Goal: Task Accomplishment & Management: Use online tool/utility

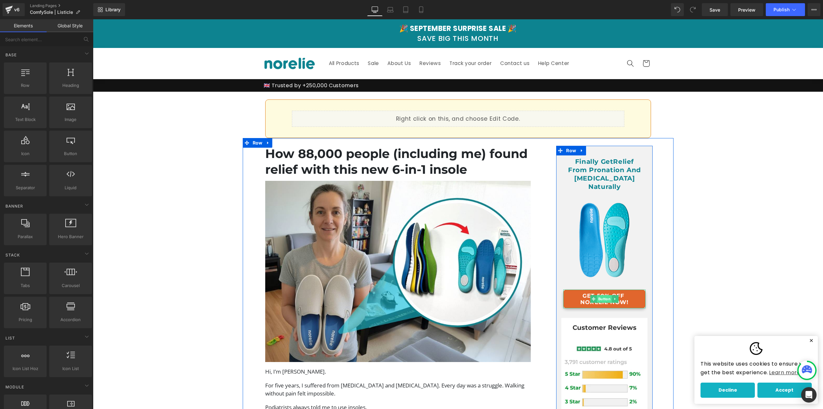
click at [607, 295] on span "Button" at bounding box center [604, 299] width 15 height 8
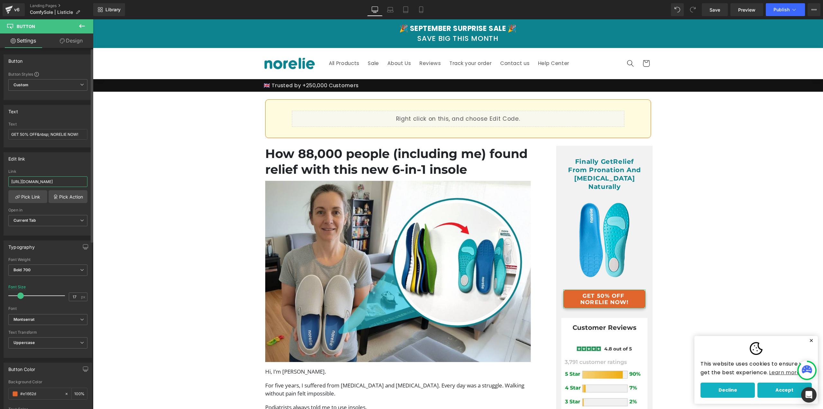
click at [52, 181] on input "[URL][DOMAIN_NAME]" at bounding box center [47, 181] width 79 height 11
paste input "-2-0-[MEDICAL_DATA]"
type input "[URL][DOMAIN_NAME][MEDICAL_DATA]"
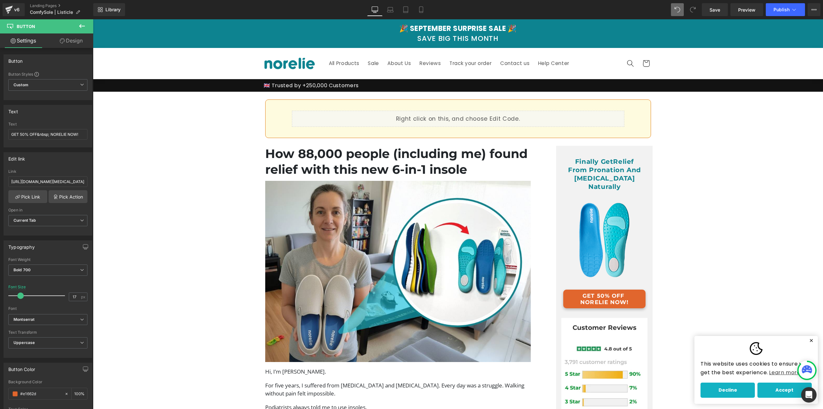
click at [679, 11] on icon at bounding box center [678, 10] width 6 height 6
drag, startPoint x: 162, startPoint y: 199, endPoint x: 134, endPoint y: 180, distance: 33.9
click at [80, 183] on input "[URL][DOMAIN_NAME][MEDICAL_DATA]" at bounding box center [47, 181] width 79 height 11
click at [673, 12] on span at bounding box center [677, 9] width 13 height 13
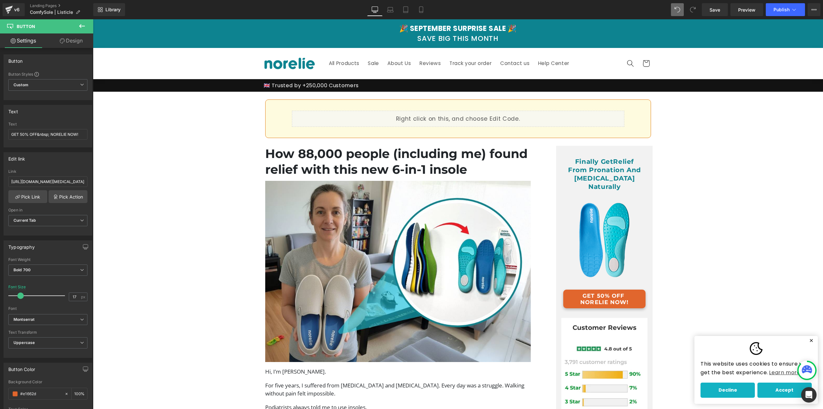
scroll to position [0, 0]
drag, startPoint x: 674, startPoint y: 13, endPoint x: 673, endPoint y: 17, distance: 4.8
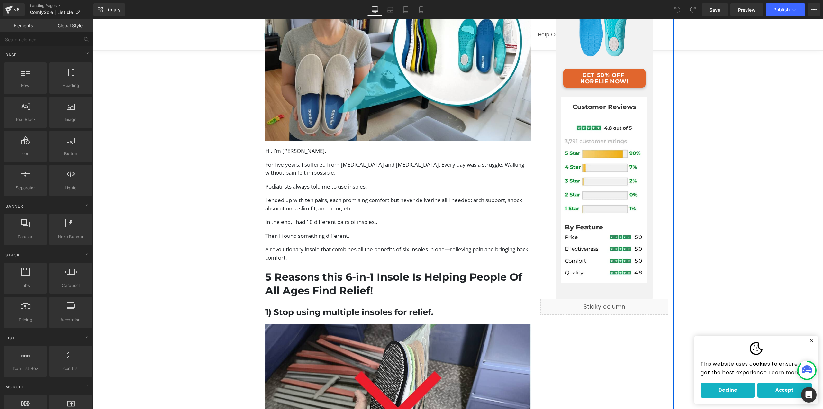
scroll to position [129, 0]
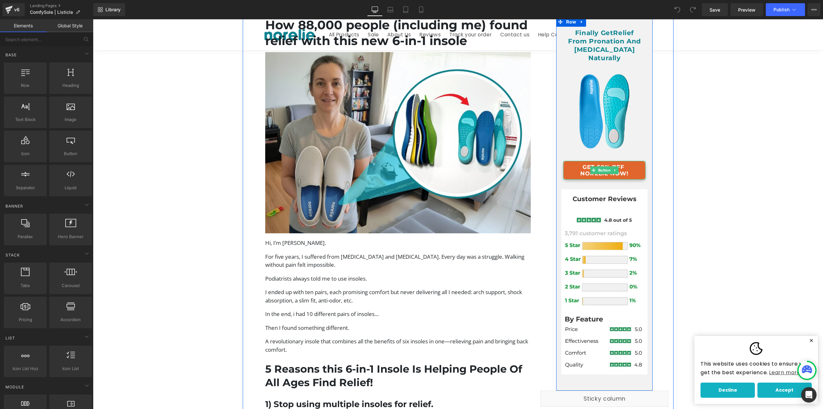
click at [622, 161] on link "GET 50% OFF NORELIE NOW!" at bounding box center [604, 170] width 82 height 19
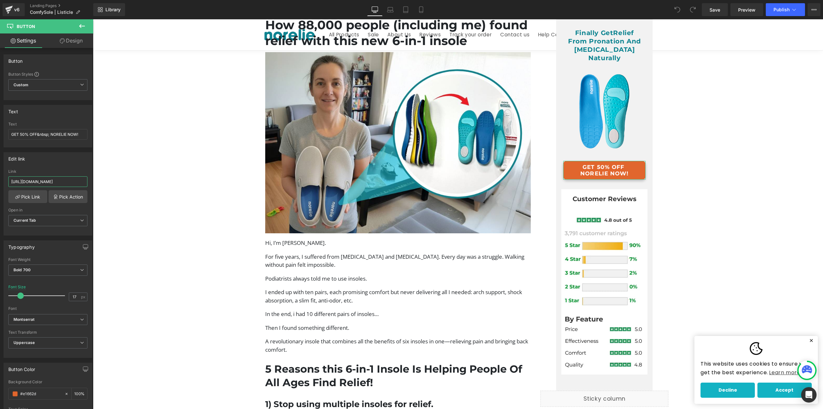
scroll to position [0, 10]
drag, startPoint x: 169, startPoint y: 200, endPoint x: 112, endPoint y: 184, distance: 59.6
drag, startPoint x: 152, startPoint y: 200, endPoint x: 152, endPoint y: 188, distance: 12.2
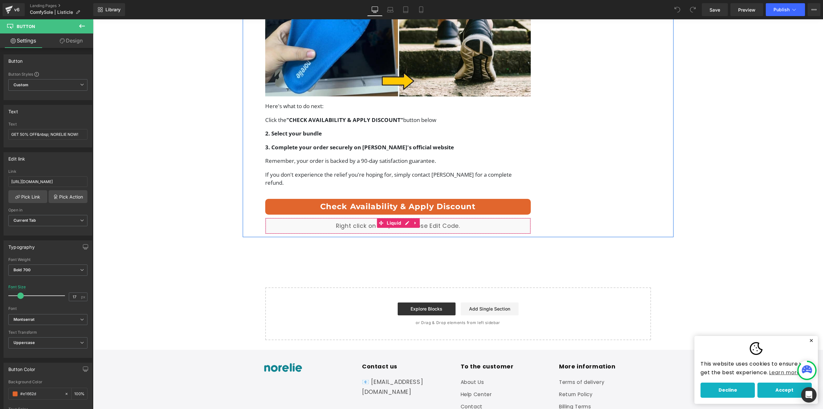
scroll to position [0, 0]
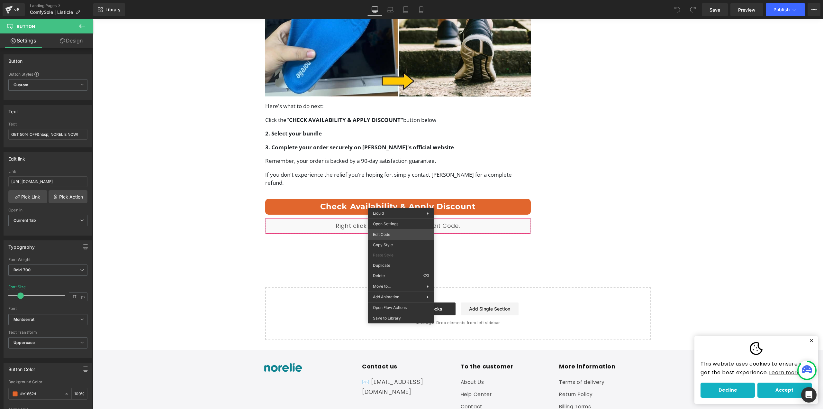
click at [387, 0] on div "You are previewing how the will restyle your page. You can not edit Elements in…" at bounding box center [411, 0] width 823 height 0
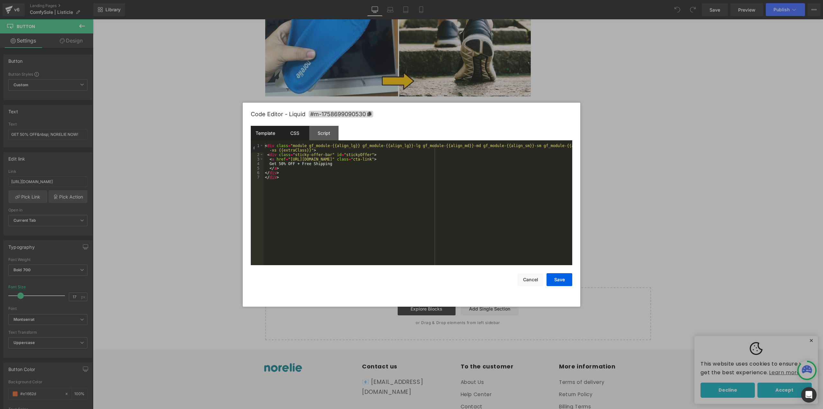
click at [289, 138] on div "CSS" at bounding box center [294, 133] width 29 height 14
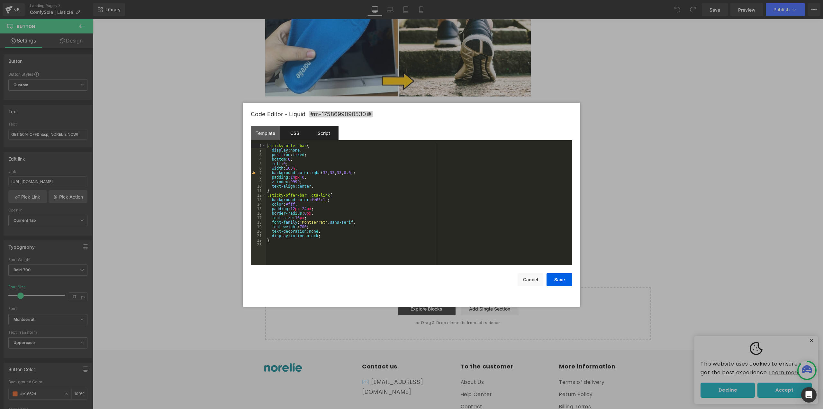
click at [322, 133] on div "Script" at bounding box center [323, 133] width 29 height 14
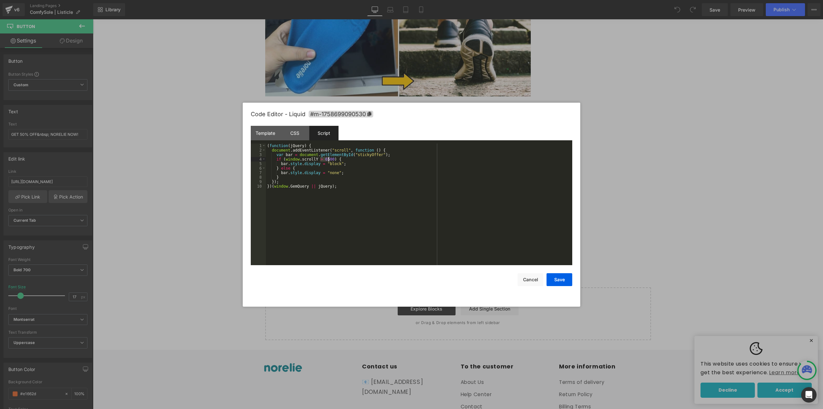
drag, startPoint x: 320, startPoint y: 159, endPoint x: 329, endPoint y: 161, distance: 9.3
click at [329, 161] on div "( function ( jQuery ) { document . addEventListener ( "scroll" , function ( ) {…" at bounding box center [419, 208] width 306 height 131
drag, startPoint x: 556, startPoint y: 278, endPoint x: 568, endPoint y: 276, distance: 13.1
click at [556, 278] on button "Save" at bounding box center [560, 279] width 26 height 13
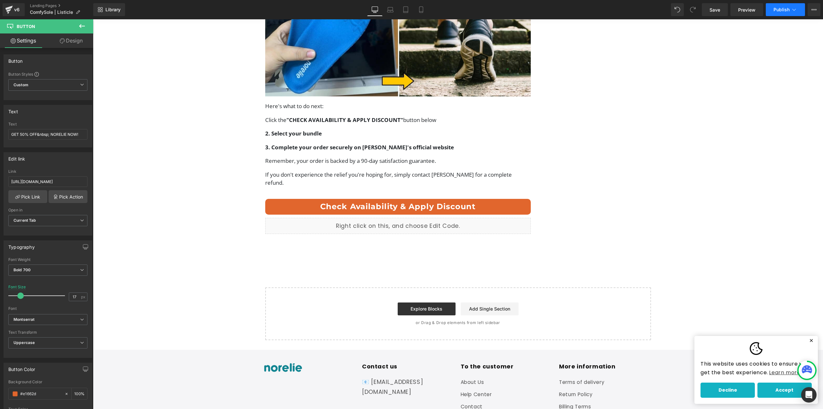
click at [788, 5] on button "Publish" at bounding box center [785, 9] width 39 height 13
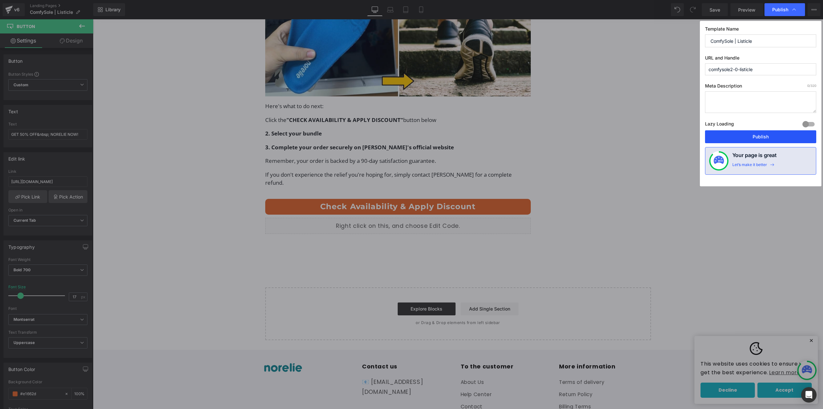
click at [747, 132] on button "Publish" at bounding box center [760, 136] width 111 height 13
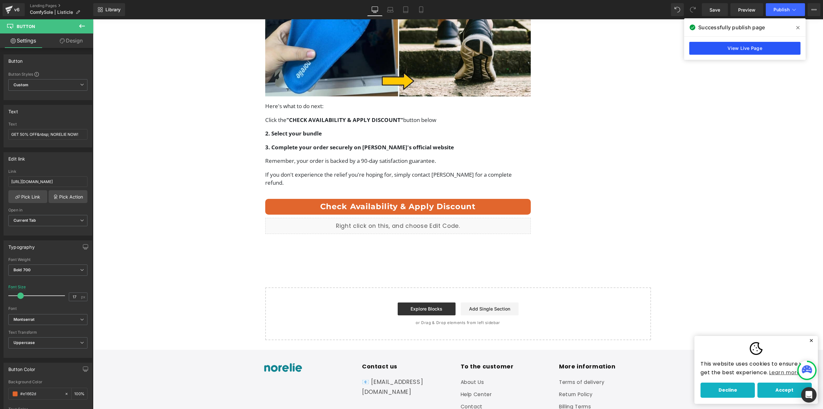
click at [733, 51] on link "View Live Page" at bounding box center [744, 48] width 111 height 13
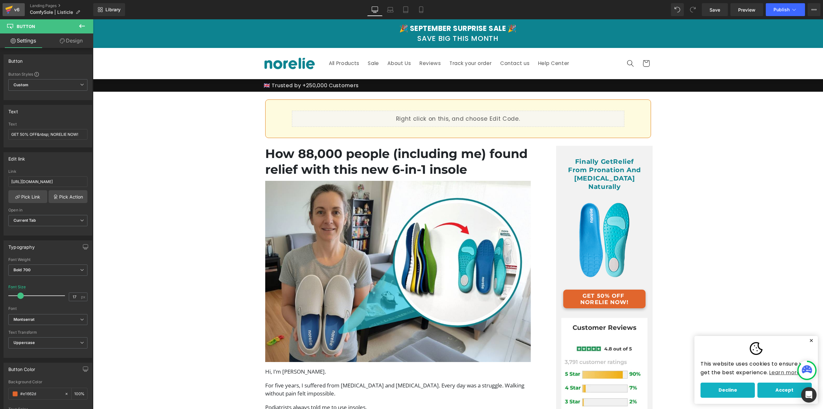
click at [13, 12] on div "v6" at bounding box center [17, 9] width 8 height 8
